Goal: Use online tool/utility: Utilize a website feature to perform a specific function

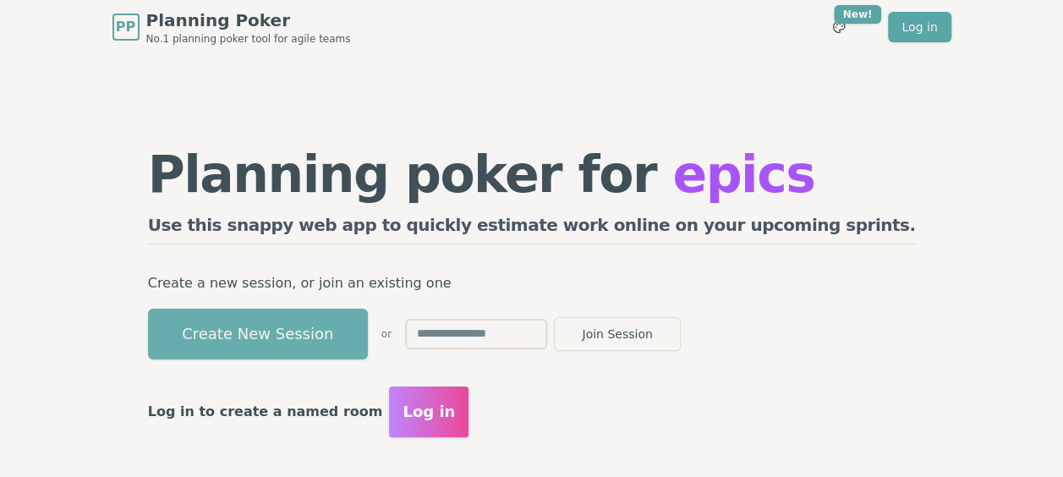
click at [342, 347] on button "Create New Session" at bounding box center [258, 334] width 220 height 51
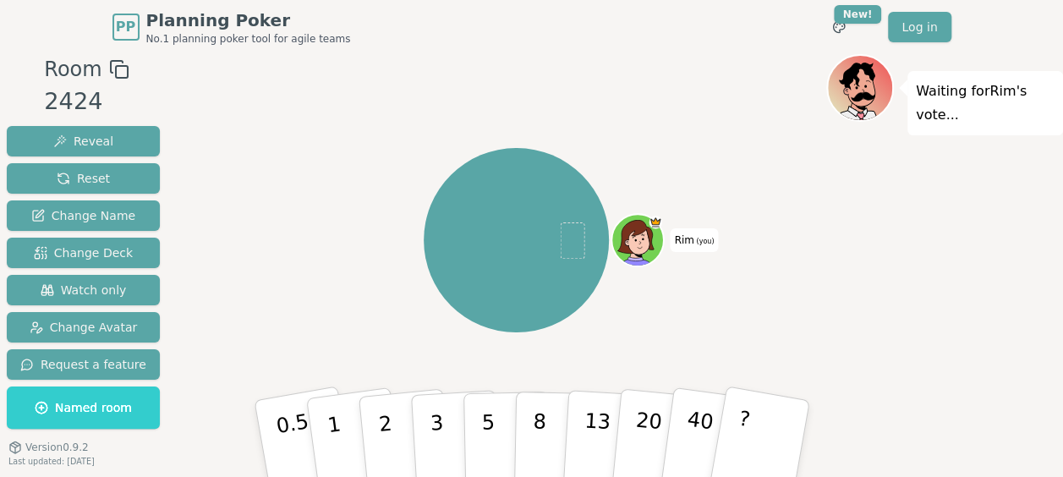
click at [283, 336] on div "Rim (you)" at bounding box center [516, 240] width 620 height 311
click at [113, 250] on span "Change Deck" at bounding box center [83, 252] width 99 height 17
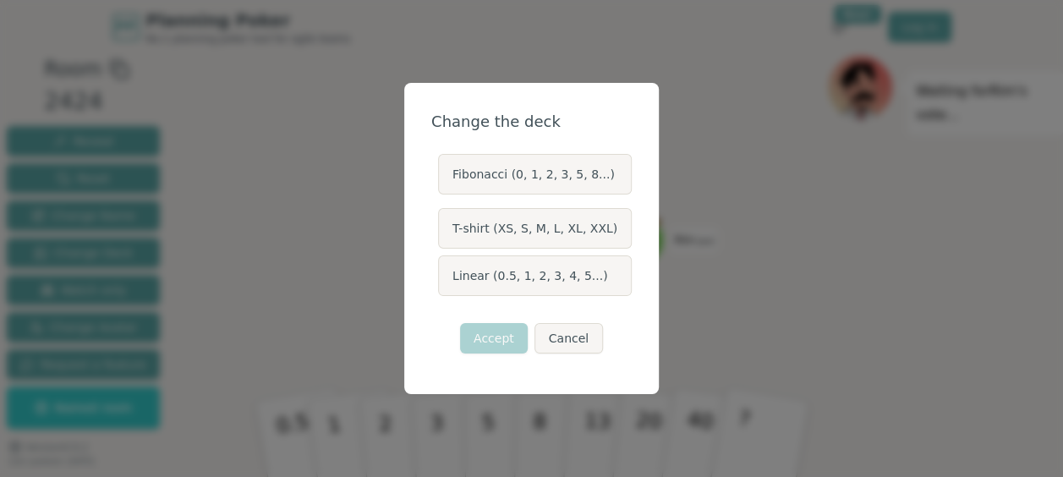
click at [479, 279] on label "Linear (0.5, 1, 2, 3, 4, 5...)" at bounding box center [535, 275] width 194 height 41
click at [444, 279] on button "Linear (0.5, 1, 2, 3, 4, 5...)" at bounding box center [438, 276] width 14 height 14
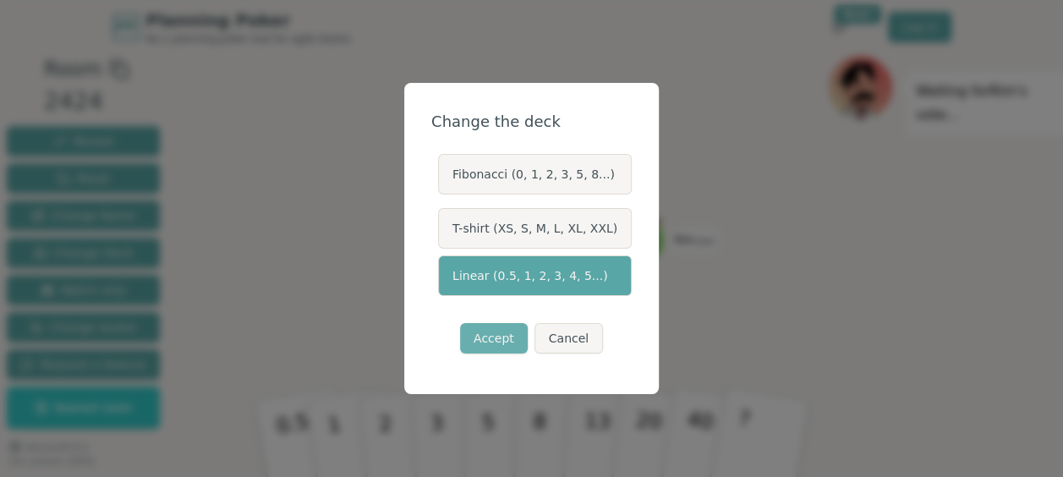
click at [504, 333] on button "Accept" at bounding box center [494, 338] width 68 height 30
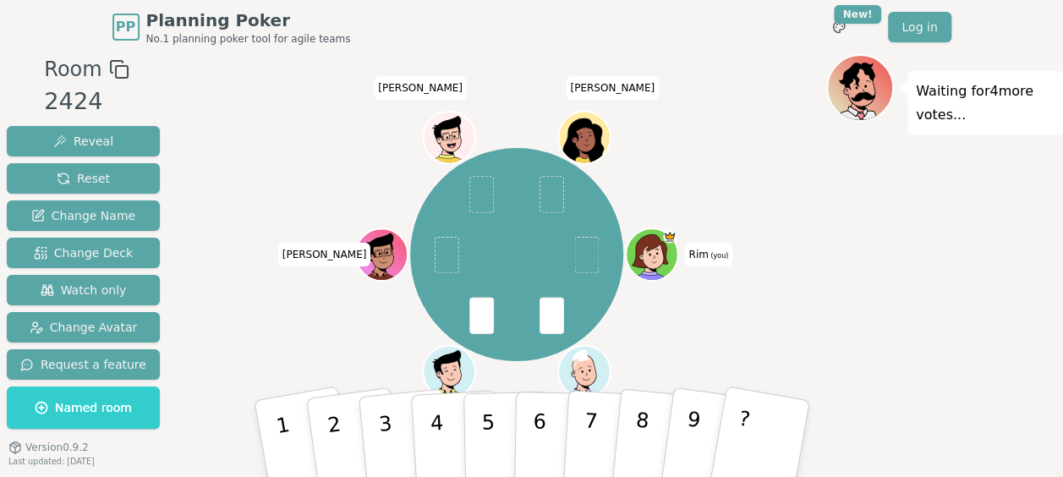
click at [975, 261] on div "Waiting for 4 more votes..." at bounding box center [945, 286] width 237 height 465
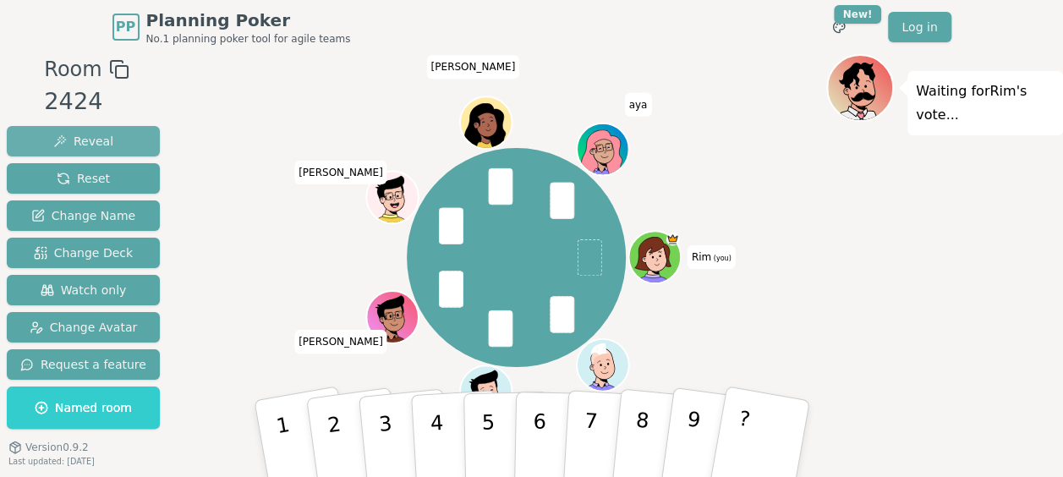
click at [105, 138] on button "Reveal" at bounding box center [83, 141] width 153 height 30
click at [93, 129] on button "Reveal" at bounding box center [83, 141] width 153 height 30
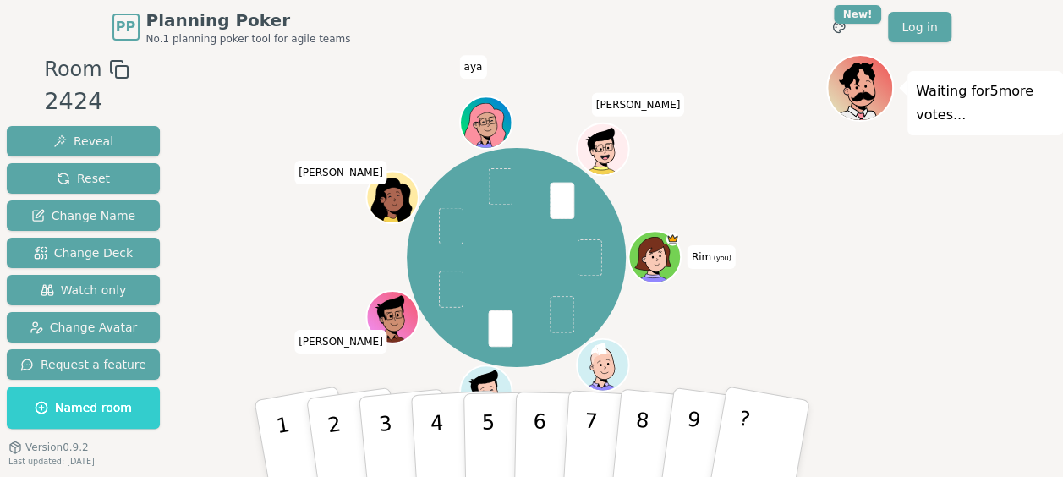
click at [909, 414] on div "Waiting for 5 more votes..." at bounding box center [945, 286] width 237 height 465
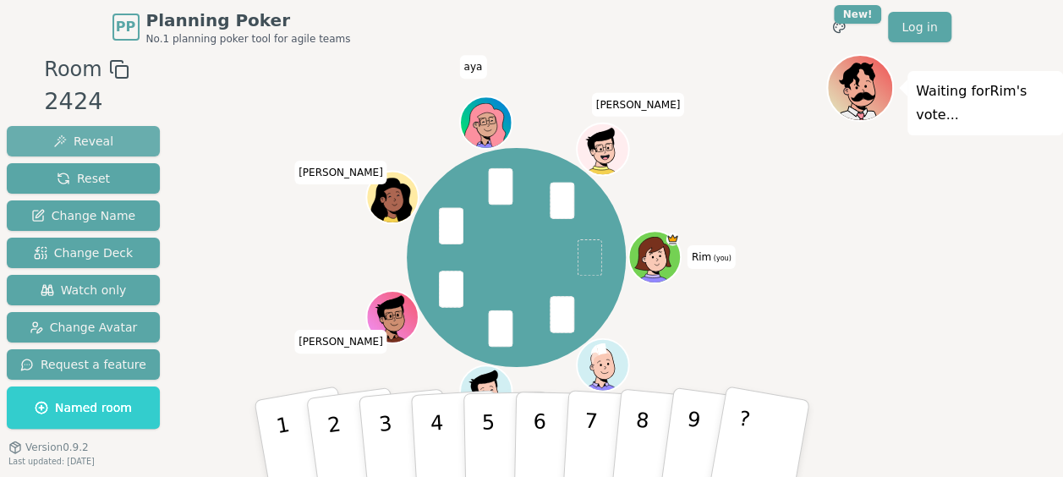
click at [80, 134] on span "Reveal" at bounding box center [83, 141] width 60 height 17
click at [113, 137] on button "Reveal" at bounding box center [83, 141] width 153 height 30
click at [95, 129] on button "Reveal" at bounding box center [83, 141] width 153 height 30
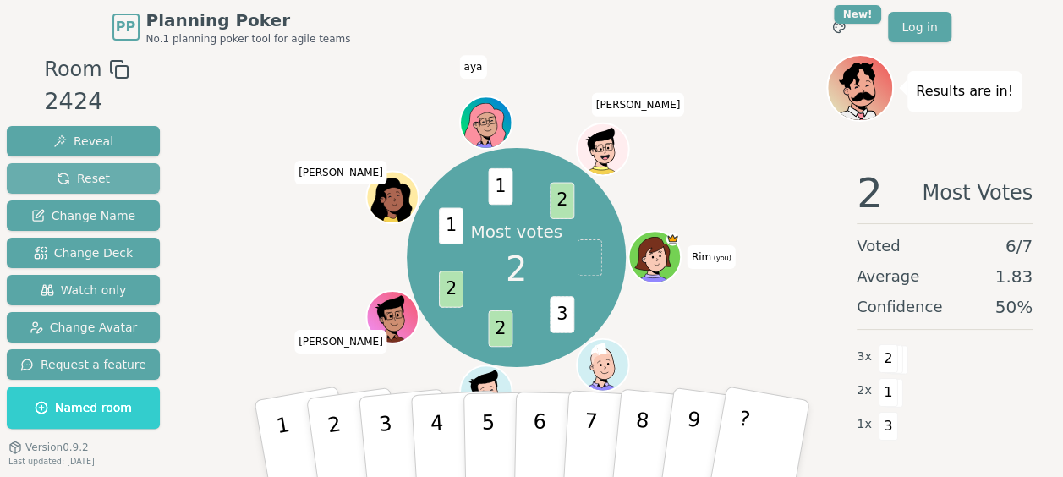
click at [88, 173] on span "Reset" at bounding box center [83, 178] width 53 height 17
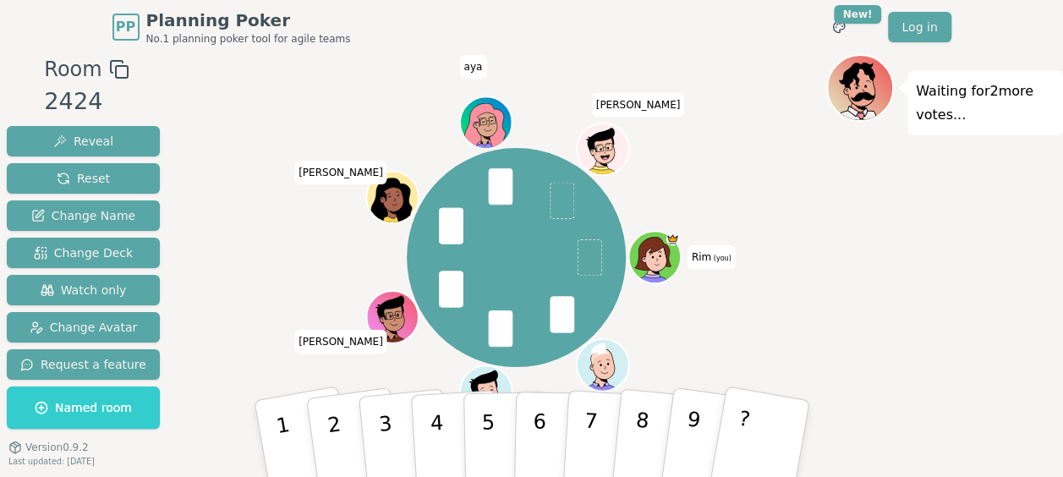
click at [931, 290] on div "Waiting for 2 more votes..." at bounding box center [945, 286] width 237 height 465
click at [62, 135] on span "Reveal" at bounding box center [83, 141] width 60 height 17
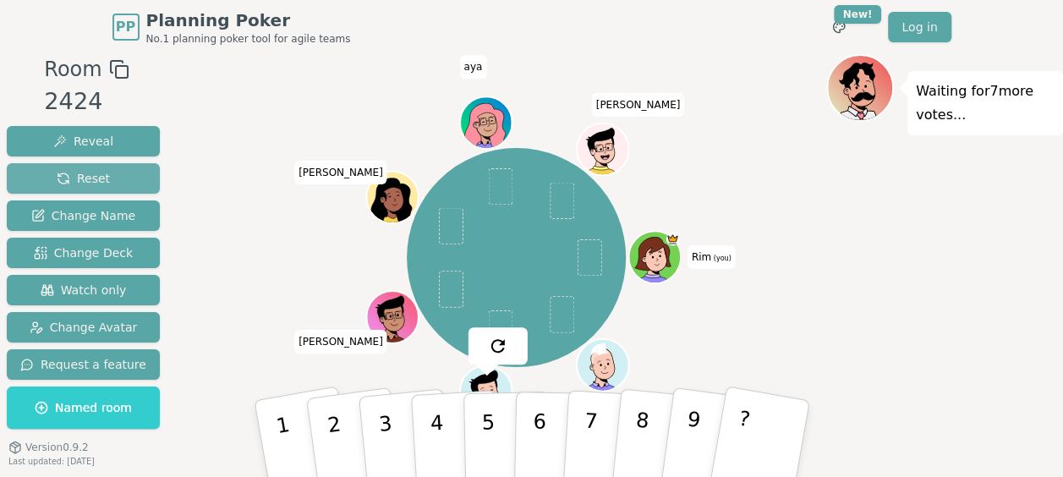
click at [81, 170] on span "Reset" at bounding box center [83, 178] width 53 height 17
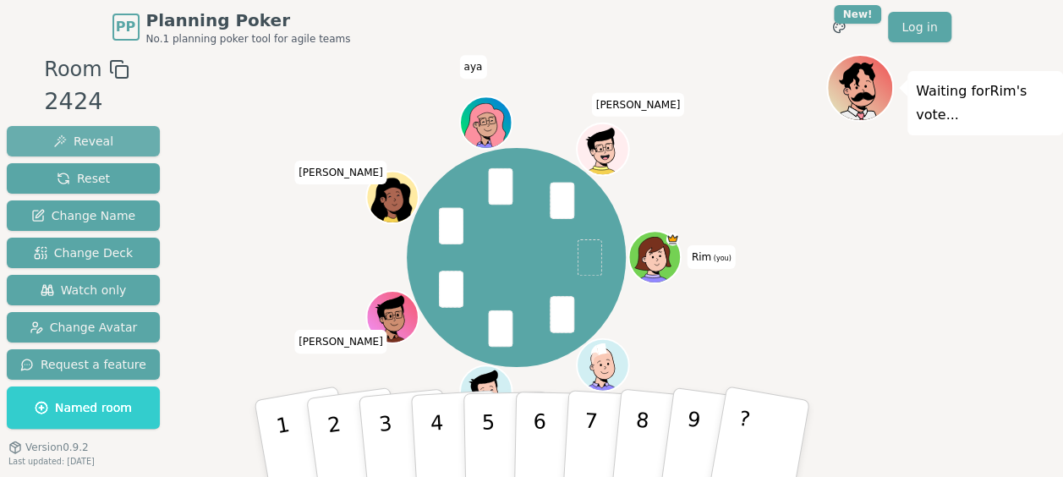
click at [53, 140] on span "Reveal" at bounding box center [83, 141] width 60 height 17
